Goal: Task Accomplishment & Management: Complete application form

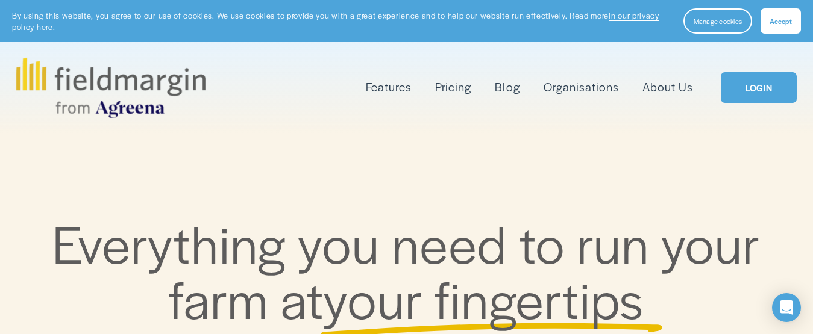
click at [756, 92] on link "LOGIN" at bounding box center [759, 87] width 76 height 31
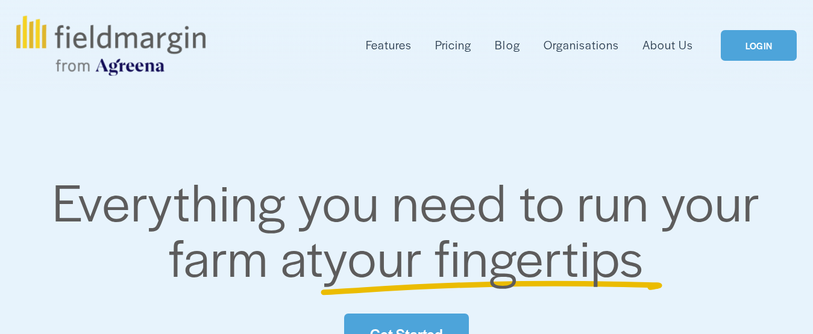
click at [750, 48] on link "LOGIN" at bounding box center [759, 45] width 76 height 31
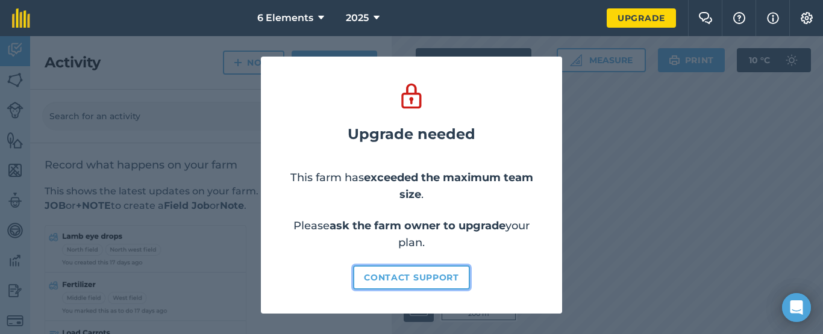
click at [446, 280] on button "Contact support" at bounding box center [411, 278] width 117 height 24
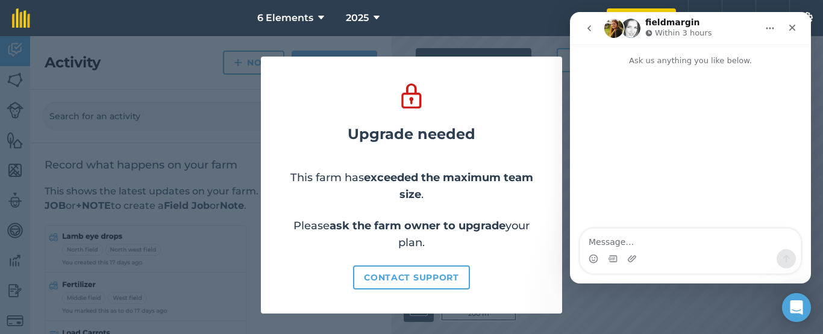
click at [680, 236] on textarea "Message…" at bounding box center [690, 239] width 221 height 20
type textarea "i need to delete current fARM"
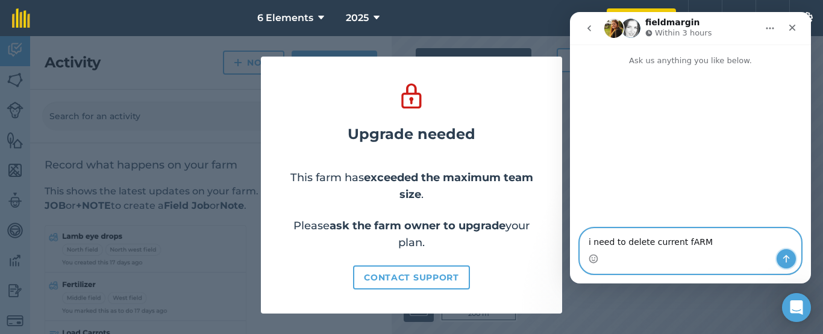
click at [785, 256] on icon "Send a message…" at bounding box center [787, 259] width 10 height 10
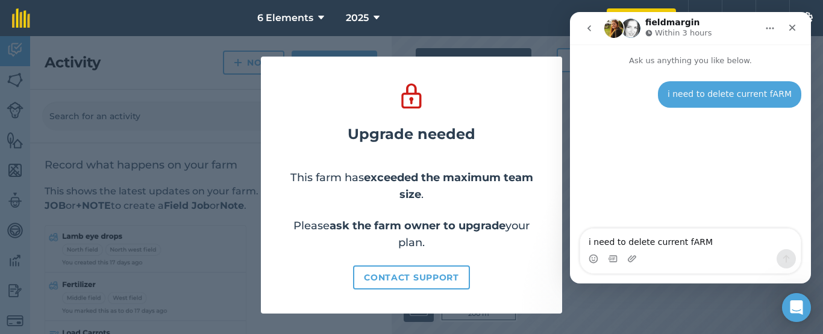
click at [497, 21] on nav "6 Elements 2025" at bounding box center [324, 18] width 565 height 36
click at [492, 24] on nav "6 Elements 2025" at bounding box center [324, 18] width 565 height 36
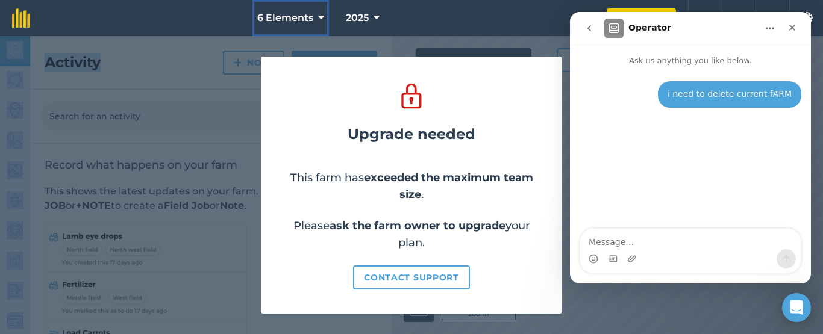
click at [322, 16] on icon at bounding box center [321, 18] width 6 height 14
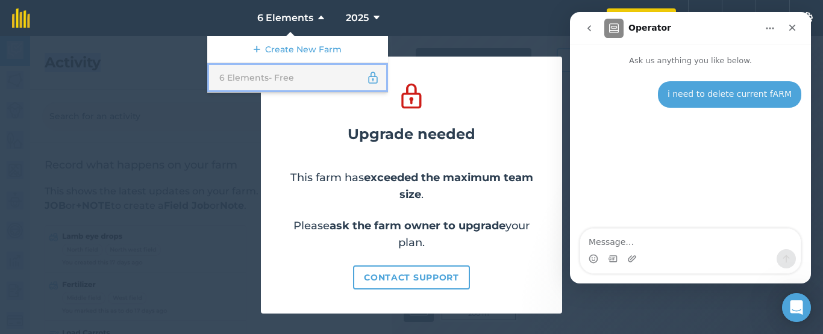
click at [375, 79] on img at bounding box center [372, 78] width 13 height 14
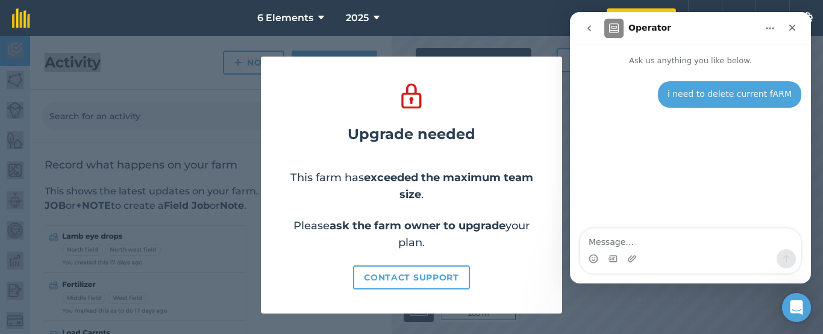
click at [773, 32] on icon "Home" at bounding box center [770, 29] width 10 height 10
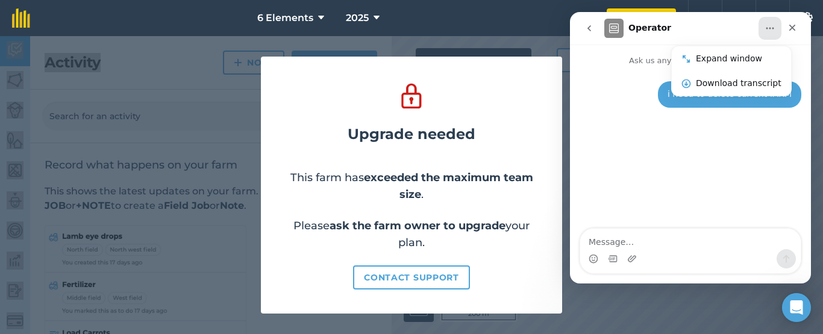
click at [773, 32] on icon "Home" at bounding box center [770, 29] width 10 height 10
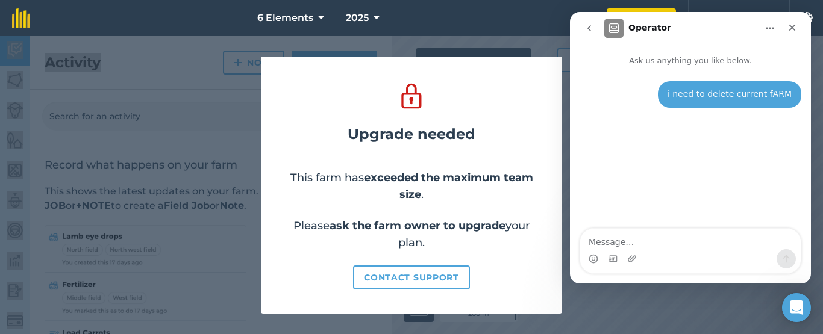
click at [773, 32] on icon "Home" at bounding box center [770, 29] width 10 height 10
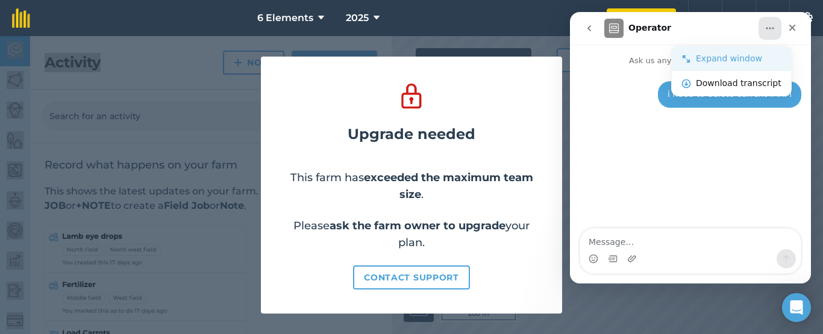
click at [721, 54] on div "Expand window" at bounding box center [739, 58] width 86 height 13
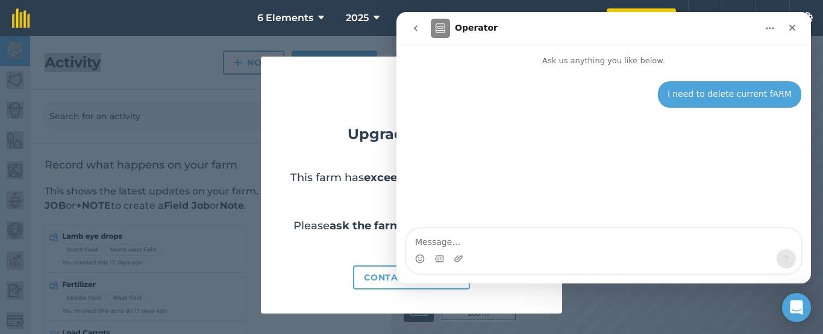
click at [774, 22] on button "Home" at bounding box center [770, 28] width 23 height 23
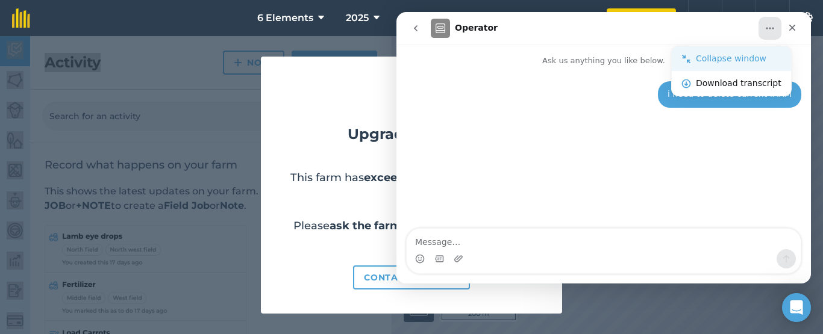
click at [707, 59] on div "Collapse window" at bounding box center [739, 58] width 86 height 13
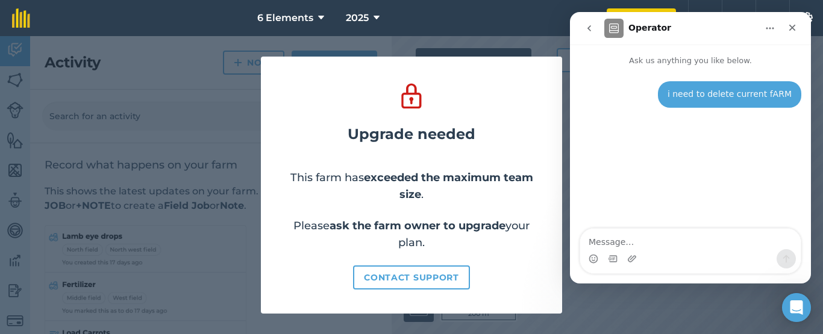
click at [163, 80] on div "Upgrade needed This farm has exceeded the maximum team size . Please ask the fa…" at bounding box center [411, 185] width 823 height 298
click at [318, 16] on icon at bounding box center [321, 18] width 6 height 14
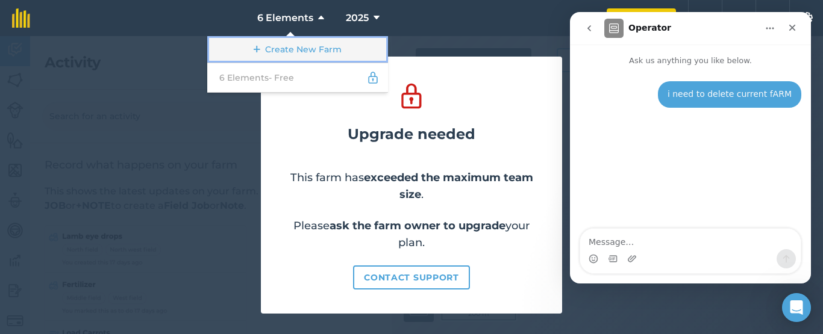
click at [287, 48] on link "Create New Farm" at bounding box center [297, 49] width 181 height 27
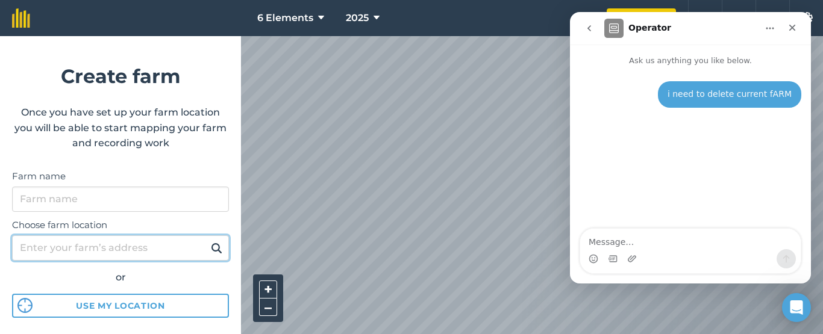
click at [99, 253] on input "Choose farm location" at bounding box center [120, 248] width 217 height 25
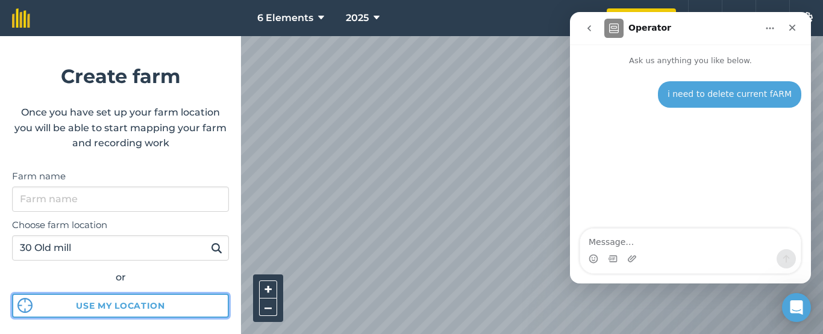
click at [108, 309] on button "Use my location" at bounding box center [120, 306] width 217 height 24
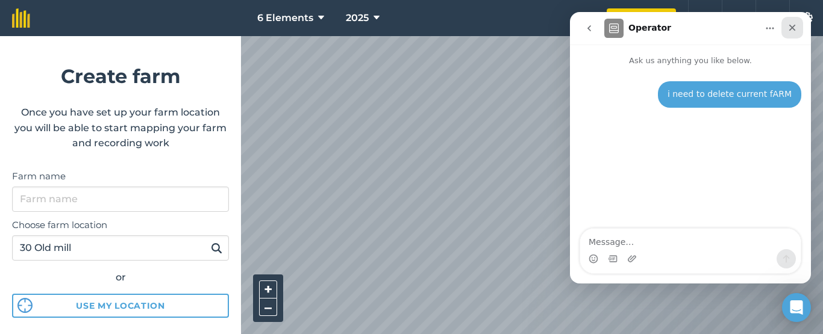
click at [794, 28] on icon "Close" at bounding box center [793, 28] width 10 height 10
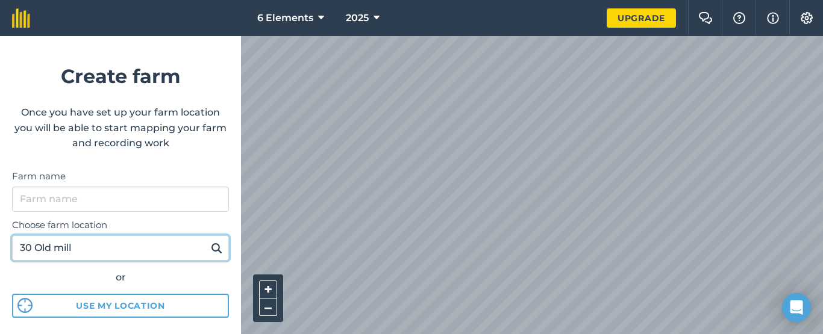
click at [134, 236] on input "30 Old mill" at bounding box center [120, 248] width 217 height 25
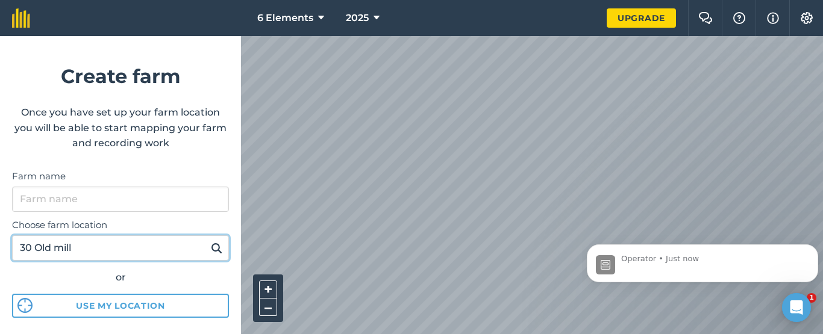
scroll to position [149, 0]
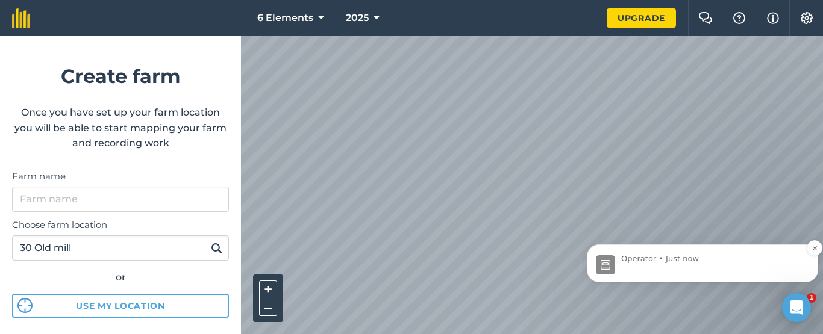
click at [659, 263] on p "Operator • Just now" at bounding box center [712, 259] width 182 height 11
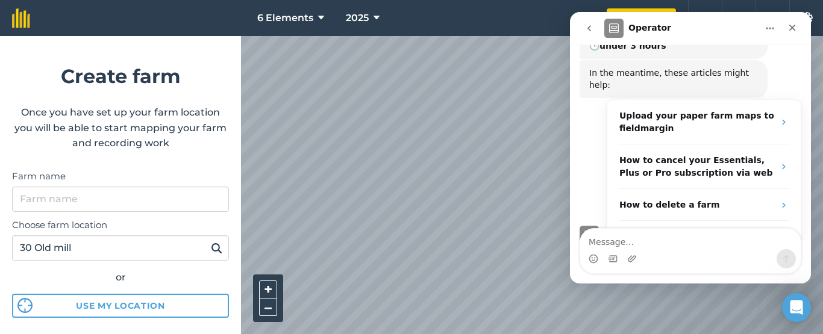
click at [801, 76] on div "i need to delete current fARM [PERSON_NAME] • 2m ago You’ll get replies here an…" at bounding box center [690, 91] width 241 height 348
click at [98, 246] on input "30 Old mill" at bounding box center [120, 248] width 217 height 25
click at [211, 248] on img at bounding box center [216, 248] width 11 height 14
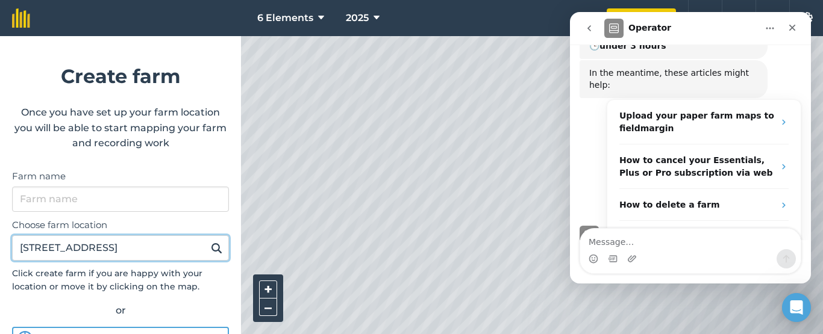
click at [109, 246] on input "[STREET_ADDRESS]" at bounding box center [120, 248] width 217 height 25
type input "[STREET_ADDRESS]"
click at [207, 240] on button at bounding box center [216, 248] width 19 height 16
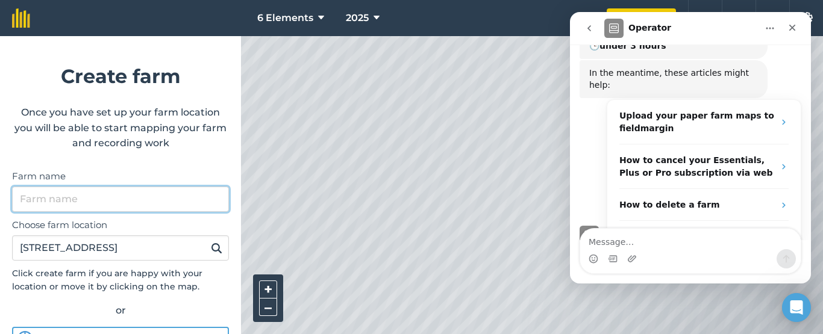
click at [116, 204] on input "Farm name" at bounding box center [120, 199] width 217 height 25
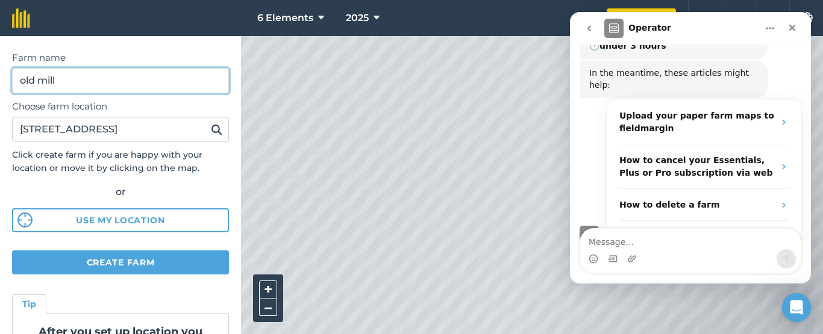
scroll to position [121, 0]
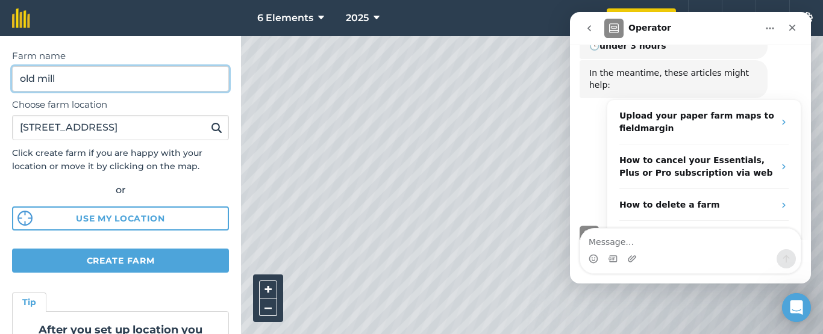
type input "old mill"
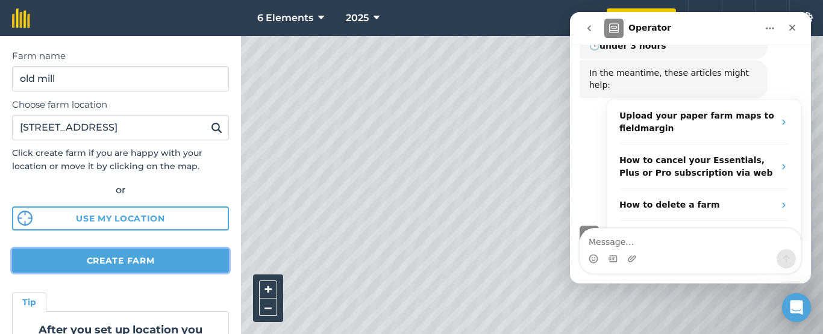
click at [170, 259] on button "Create farm" at bounding box center [120, 261] width 217 height 24
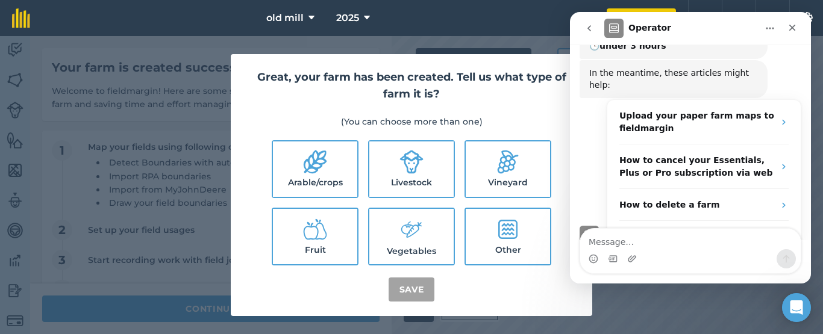
click at [525, 244] on label "Other" at bounding box center [508, 236] width 84 height 55
checkbox input "true"
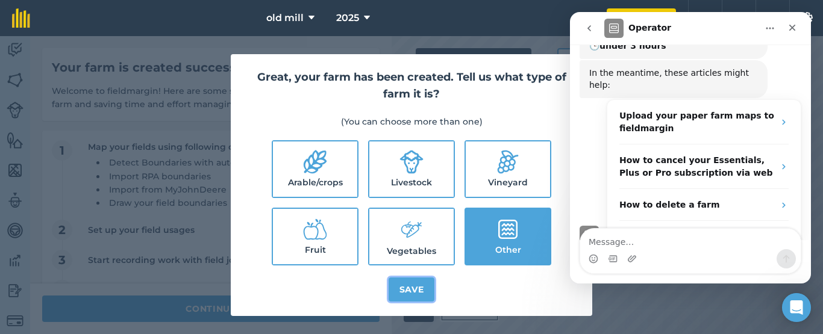
click at [421, 295] on button "Save" at bounding box center [412, 290] width 46 height 24
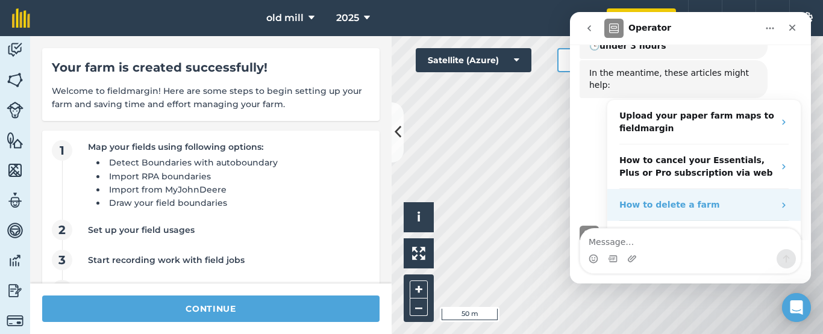
click at [708, 199] on div "How to delete a farm" at bounding box center [696, 205] width 155 height 13
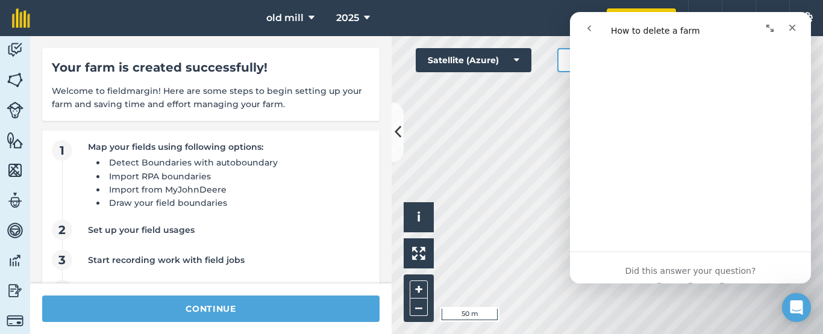
scroll to position [75, 0]
click at [299, 11] on span "old mill" at bounding box center [284, 18] width 37 height 14
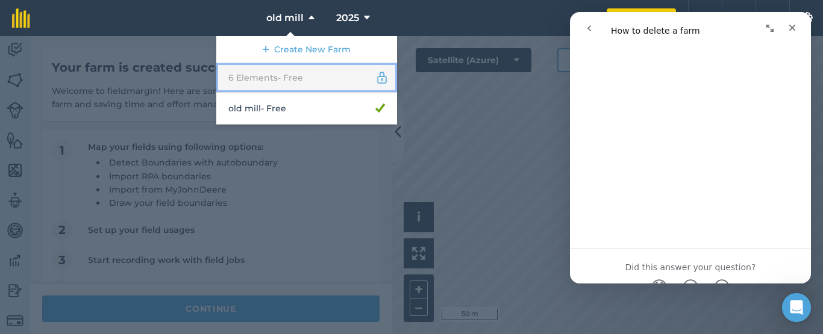
click at [341, 74] on link "6 Elements - Free" at bounding box center [306, 78] width 181 height 30
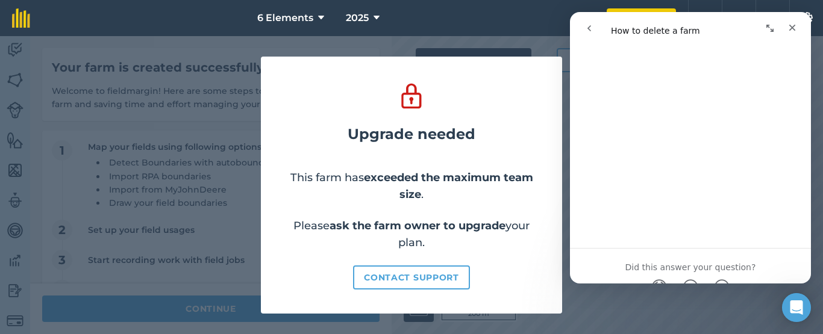
click at [455, 24] on nav "6 Elements 2025" at bounding box center [324, 18] width 565 height 36
click at [307, 14] on span "6 Elements" at bounding box center [285, 18] width 56 height 14
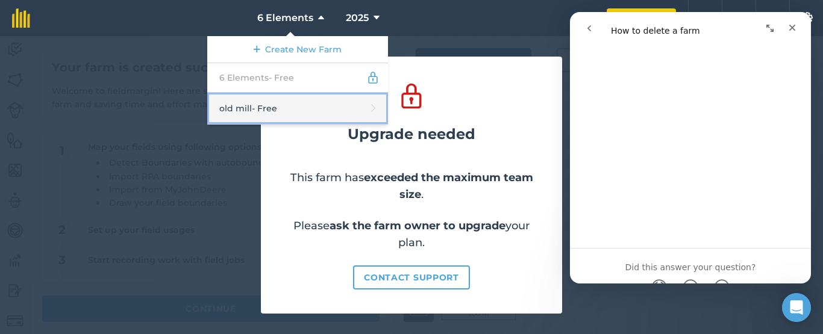
click at [306, 118] on link "old mill - Free" at bounding box center [297, 109] width 181 height 32
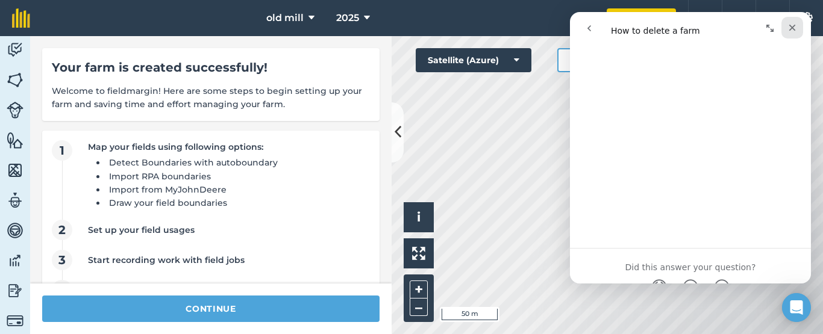
click at [803, 22] on div "Close" at bounding box center [793, 28] width 22 height 22
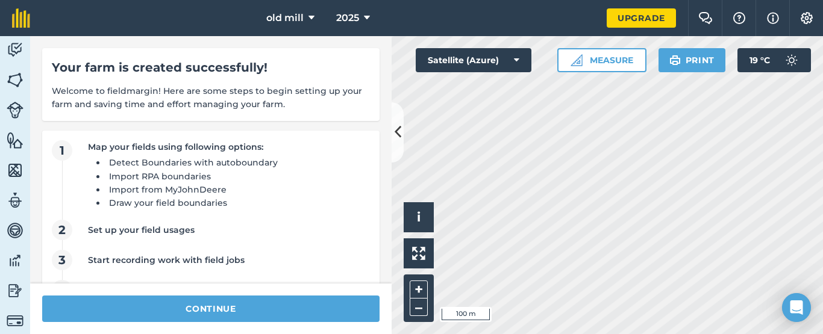
scroll to position [69, 0]
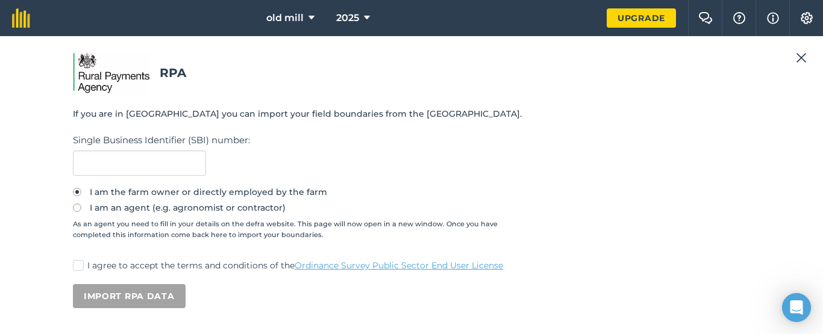
click at [800, 61] on img at bounding box center [801, 58] width 11 height 14
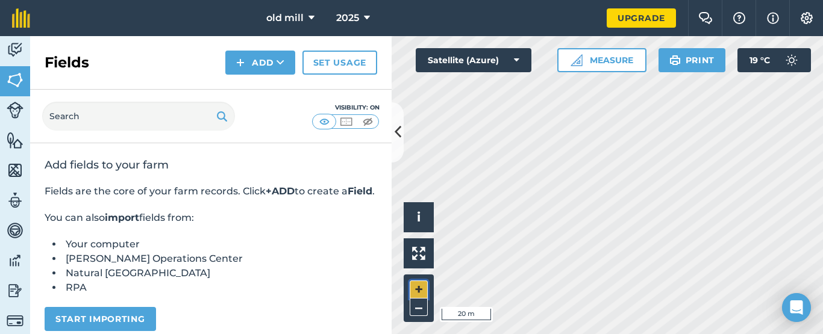
click at [424, 290] on button "+" at bounding box center [419, 290] width 18 height 18
click at [618, 66] on button "Measure" at bounding box center [601, 60] width 89 height 24
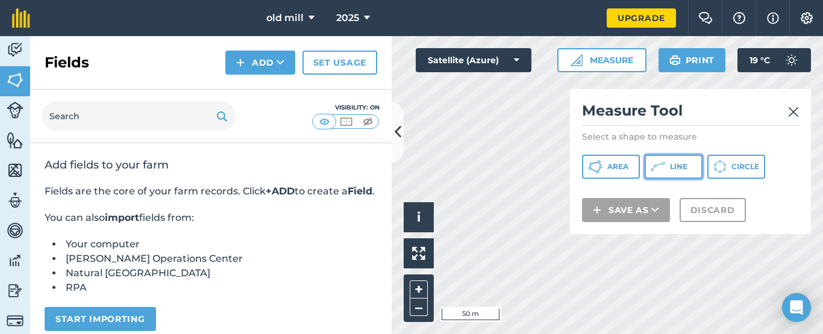
click at [678, 169] on span "Line" at bounding box center [678, 167] width 17 height 10
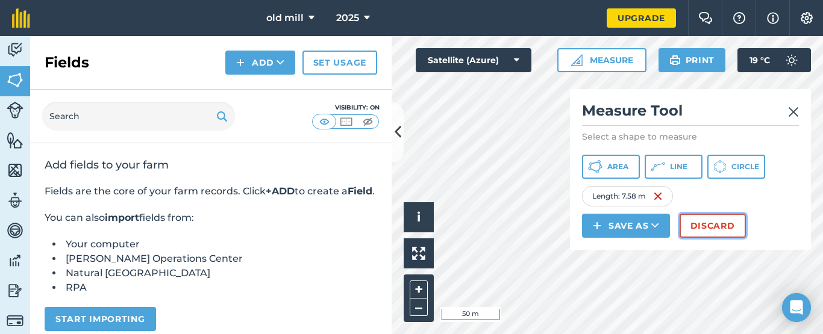
click at [719, 228] on button "Discard" at bounding box center [713, 226] width 66 height 24
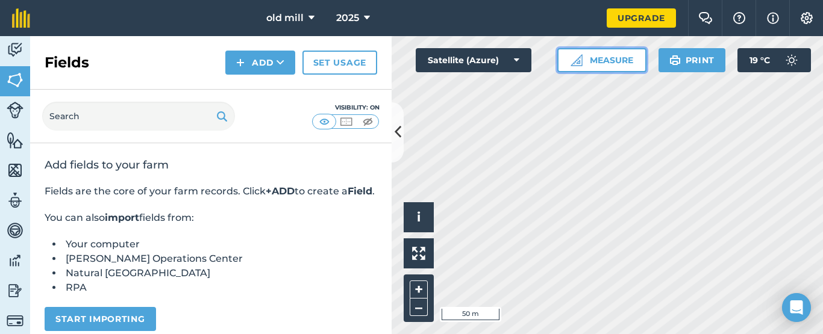
click at [611, 63] on button "Measure" at bounding box center [601, 60] width 89 height 24
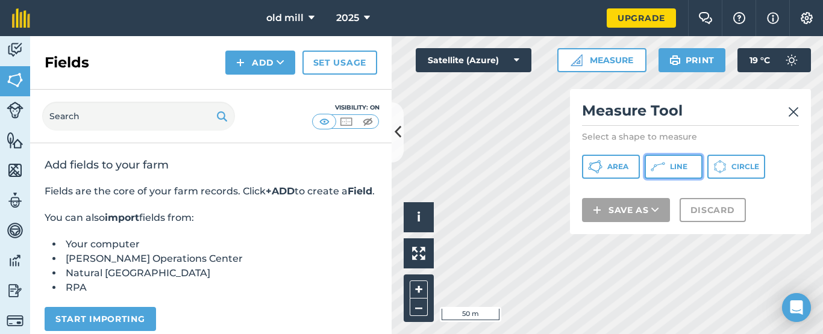
click at [682, 174] on button "Line" at bounding box center [674, 167] width 58 height 24
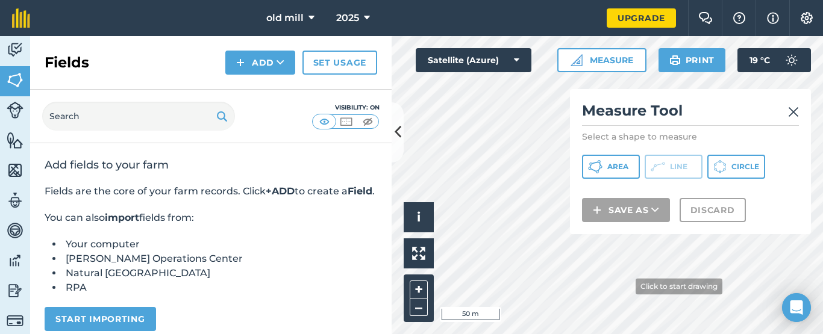
click at [795, 117] on img at bounding box center [793, 112] width 11 height 14
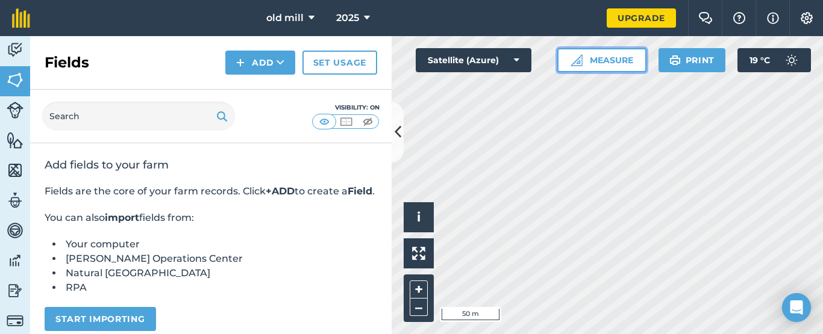
click at [609, 66] on button "Measure" at bounding box center [601, 60] width 89 height 24
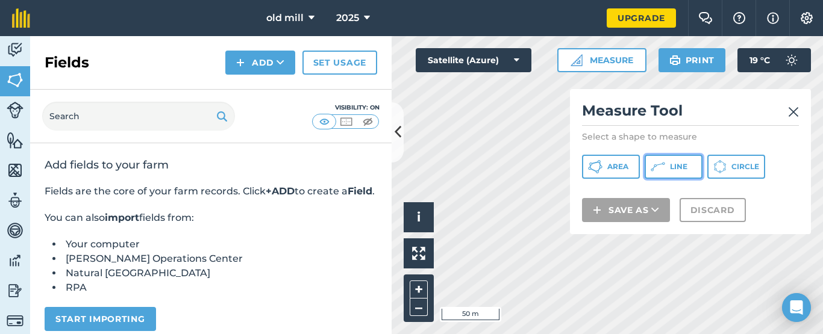
click at [671, 162] on span "Line" at bounding box center [678, 167] width 17 height 10
click at [791, 118] on img at bounding box center [793, 112] width 11 height 14
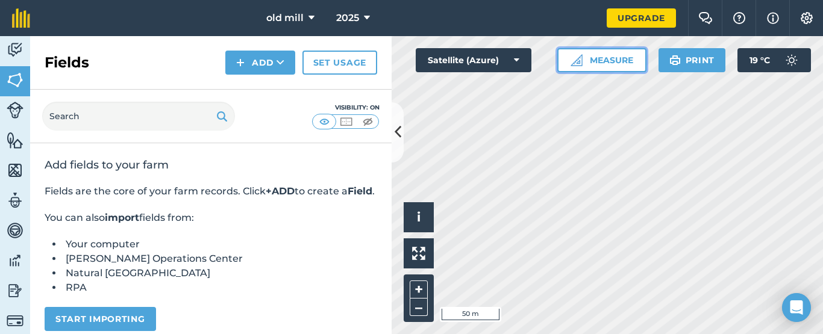
click at [616, 71] on button "Measure" at bounding box center [601, 60] width 89 height 24
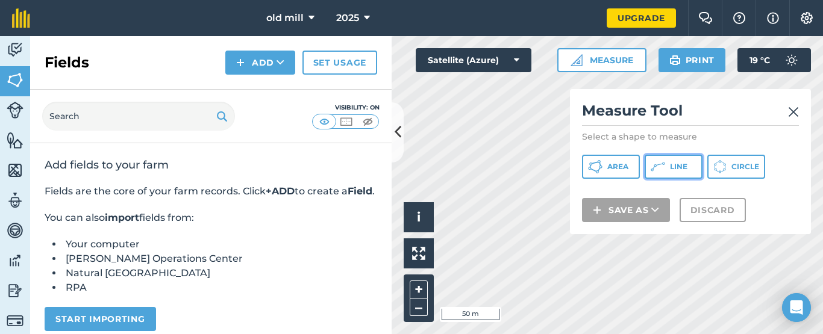
click at [674, 171] on span "Line" at bounding box center [678, 167] width 17 height 10
click at [797, 114] on img at bounding box center [793, 112] width 11 height 14
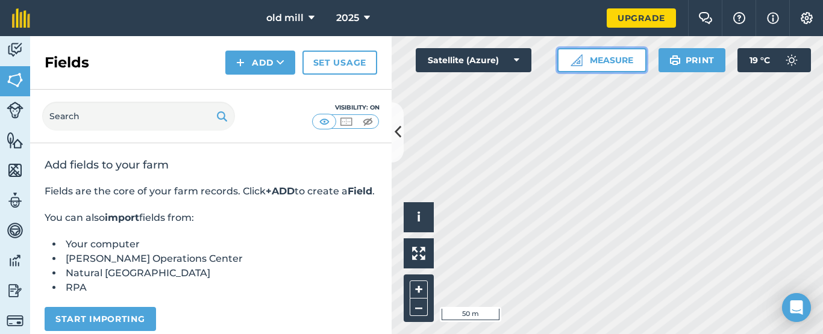
click at [608, 58] on button "Measure" at bounding box center [601, 60] width 89 height 24
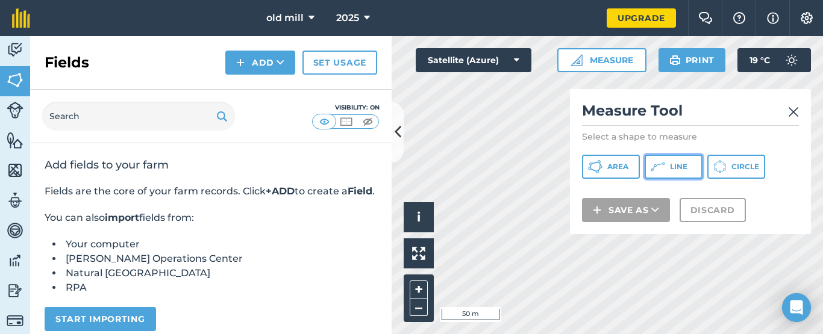
click at [676, 160] on button "Line" at bounding box center [674, 167] width 58 height 24
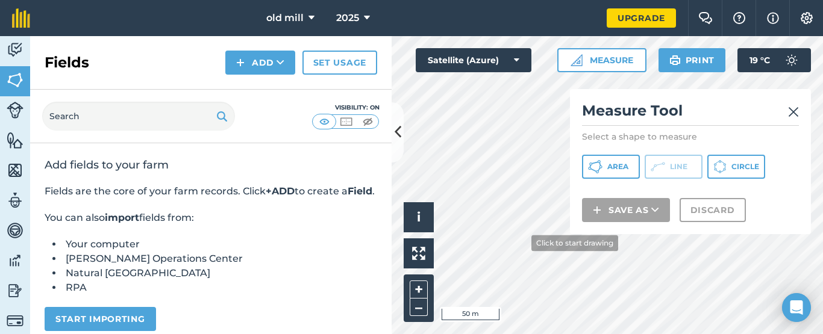
click at [795, 115] on img at bounding box center [793, 112] width 11 height 14
